Goal: Transaction & Acquisition: Purchase product/service

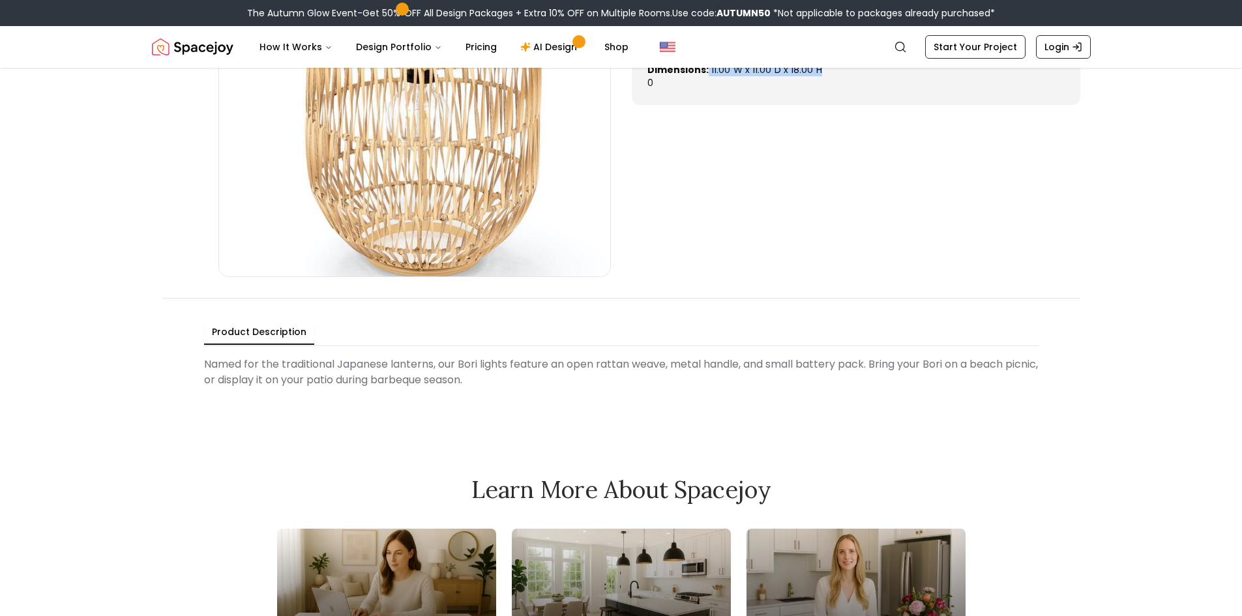
scroll to position [391, 0]
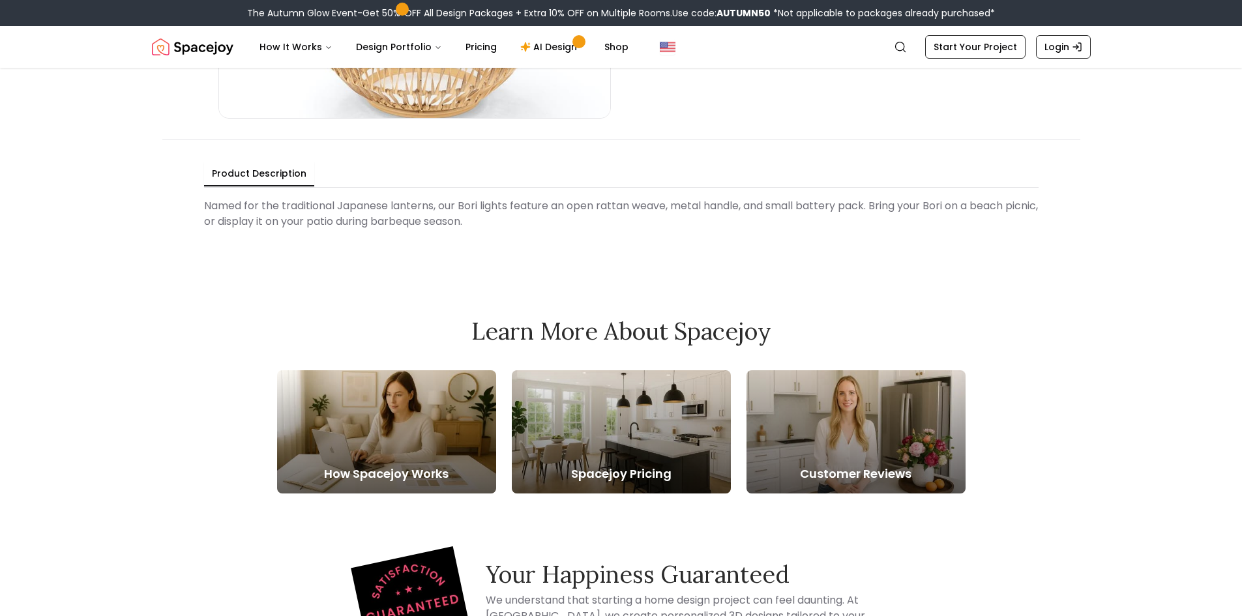
click at [603, 205] on Description "Named for the traditional Japanese lanterns, our Bori lights feature an open ra…" at bounding box center [621, 214] width 835 height 42
drag, startPoint x: 600, startPoint y: 205, endPoint x: 743, endPoint y: 206, distance: 142.8
click at [743, 206] on Description "Named for the traditional Japanese lanterns, our Bori lights feature an open ra…" at bounding box center [621, 214] width 835 height 42
copy Description "rattan weave, metal handle"
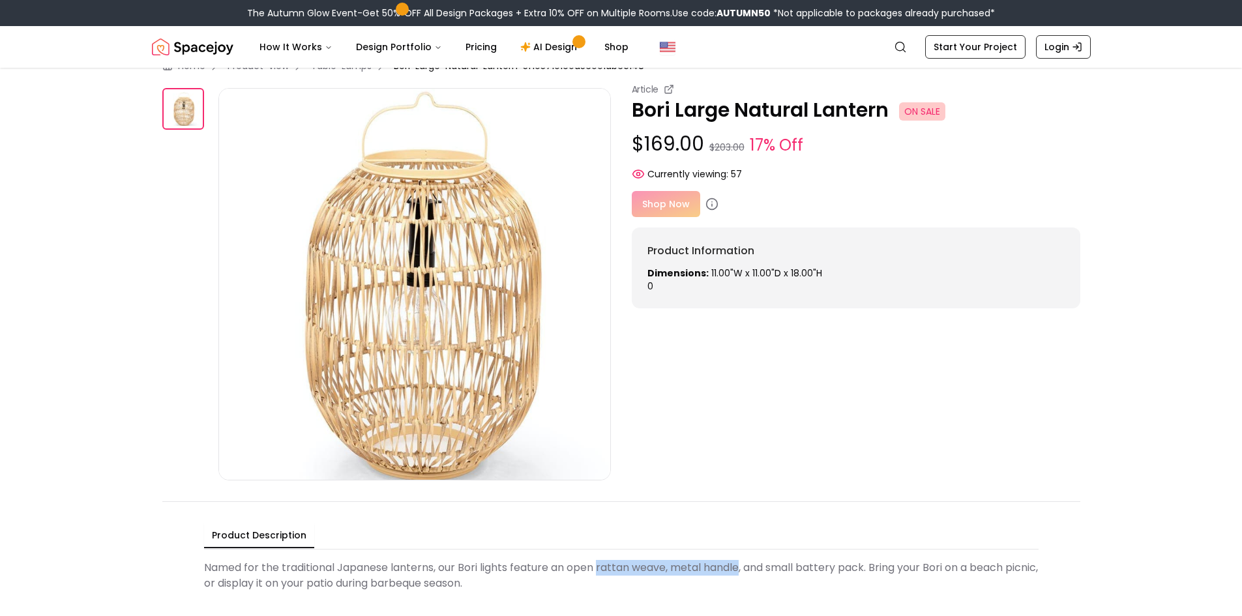
scroll to position [0, 0]
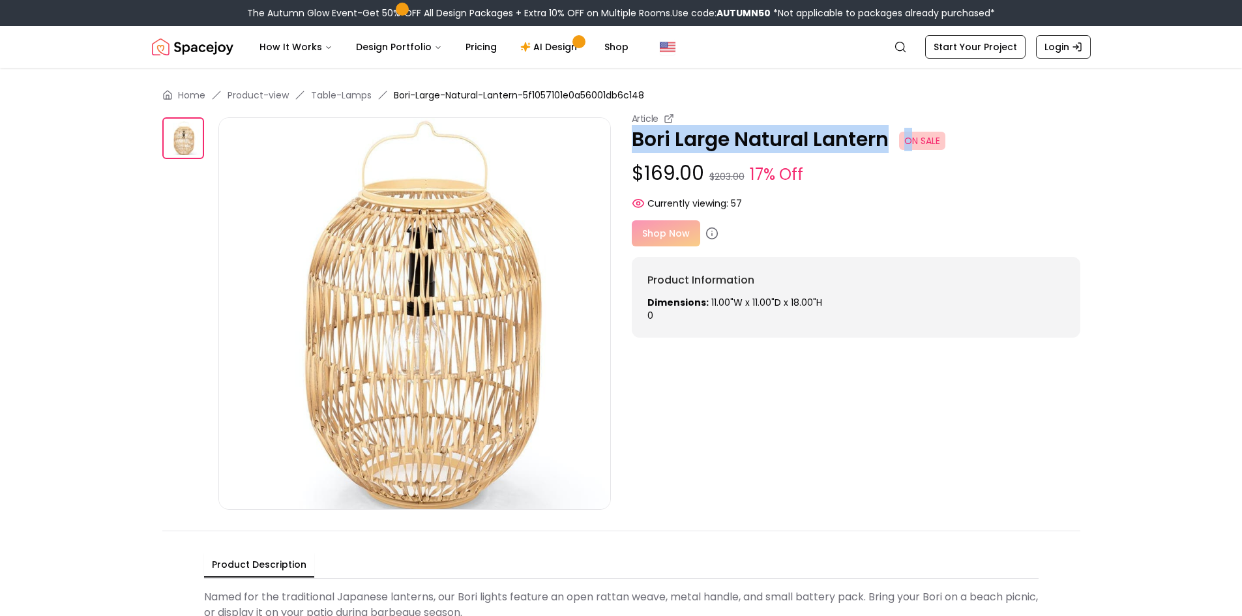
drag, startPoint x: 631, startPoint y: 138, endPoint x: 910, endPoint y: 143, distance: 278.5
click at [910, 143] on p "Bori Large Natural Lantern ON SALE" at bounding box center [856, 139] width 449 height 23
click at [891, 142] on p "Bori Large Natural Lantern ON SALE" at bounding box center [856, 139] width 449 height 23
drag, startPoint x: 790, startPoint y: 134, endPoint x: 606, endPoint y: 133, distance: 183.9
click at [606, 133] on div "Article Bori Large Natural Lantern ON SALE $169.00 $203.00 17% Off Currently vi…" at bounding box center [621, 311] width 918 height 398
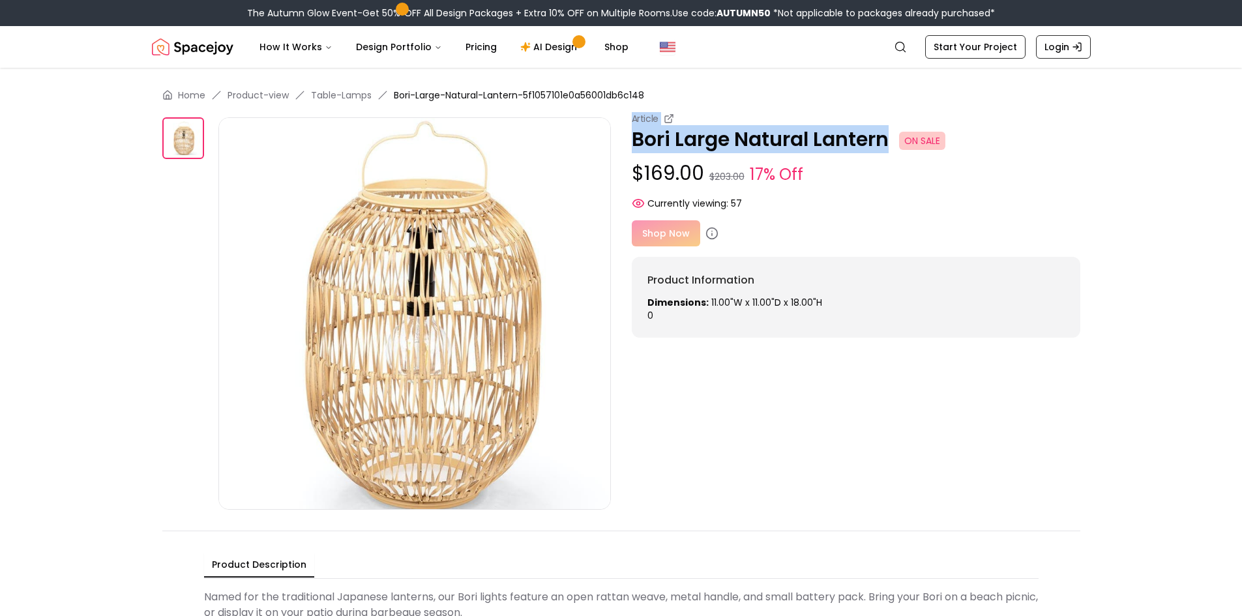
click at [644, 139] on p "Bori Large Natural Lantern ON SALE" at bounding box center [856, 139] width 449 height 23
drag, startPoint x: 635, startPoint y: 138, endPoint x: 886, endPoint y: 139, distance: 251.7
click at [886, 139] on p "Bori Large Natural Lantern ON SALE" at bounding box center [856, 139] width 449 height 23
copy p "Bori Large Natural Lantern"
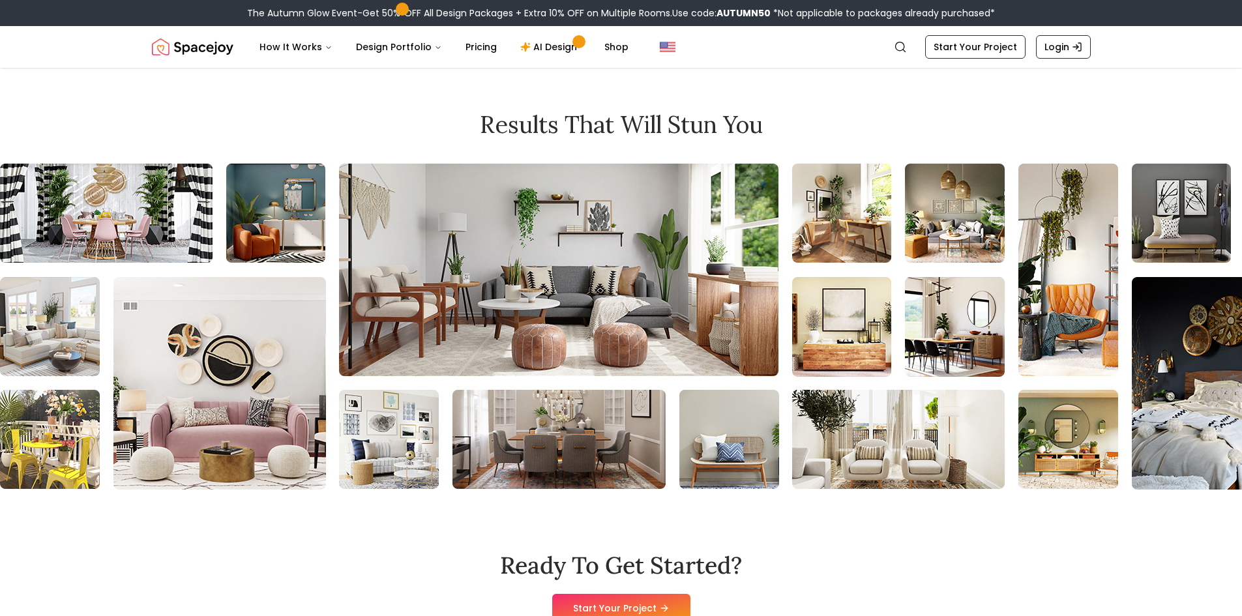
scroll to position [1696, 0]
